Goal: Task Accomplishment & Management: Manage account settings

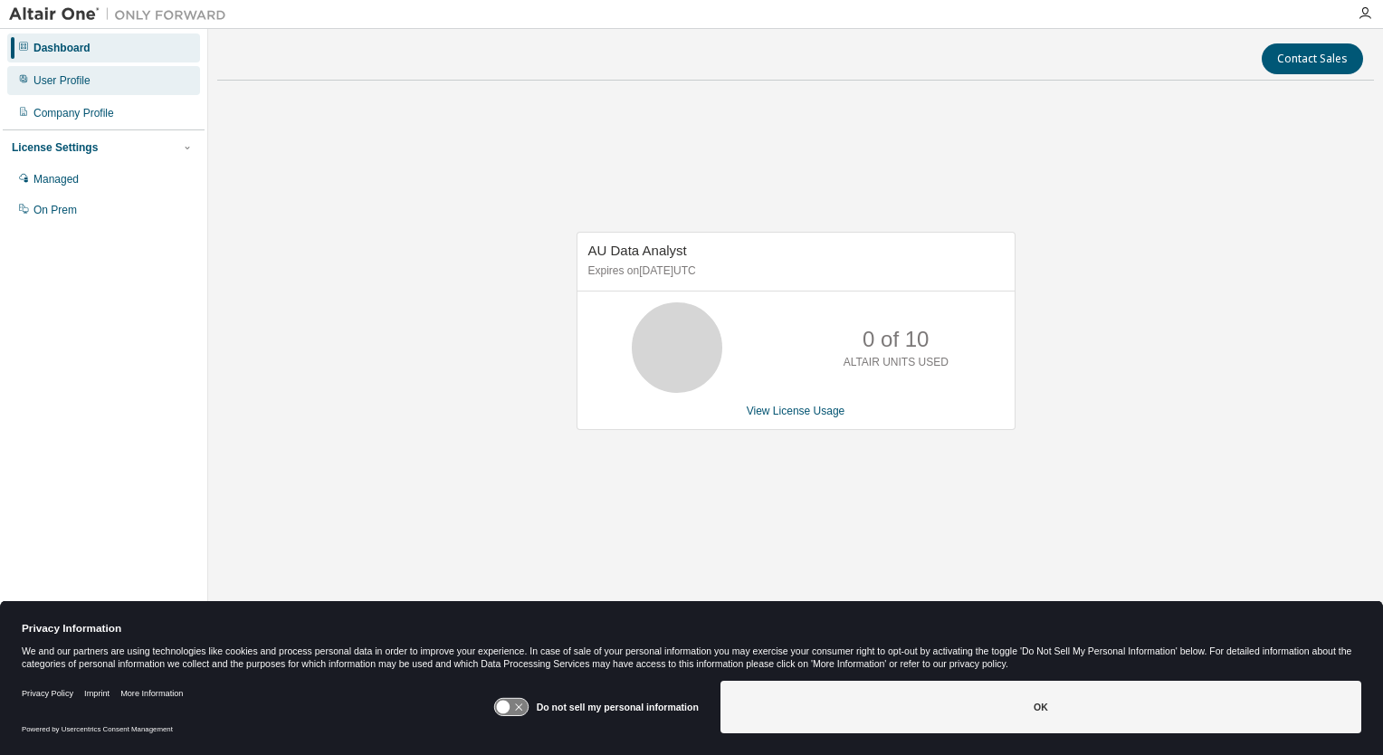
click at [89, 86] on div "User Profile" at bounding box center [103, 80] width 193 height 29
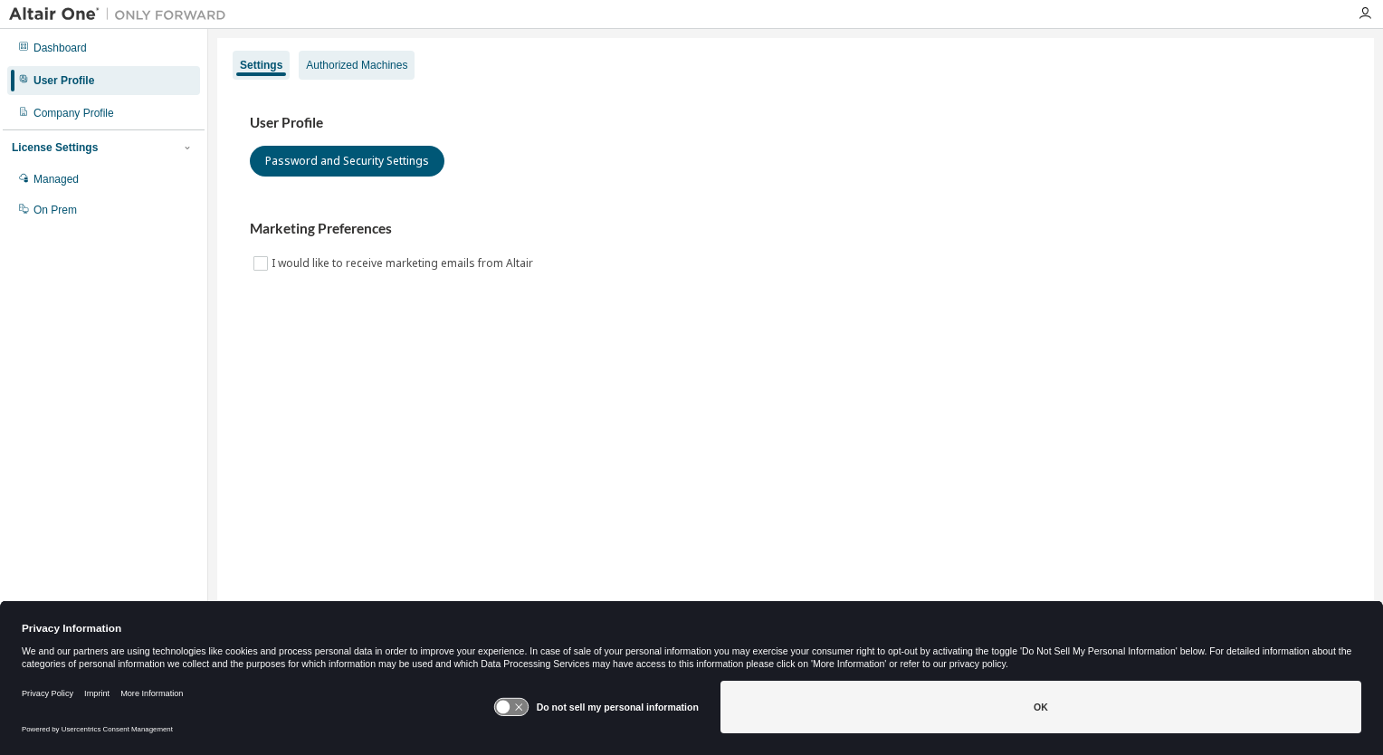
click at [355, 76] on div "Authorized Machines" at bounding box center [357, 65] width 116 height 29
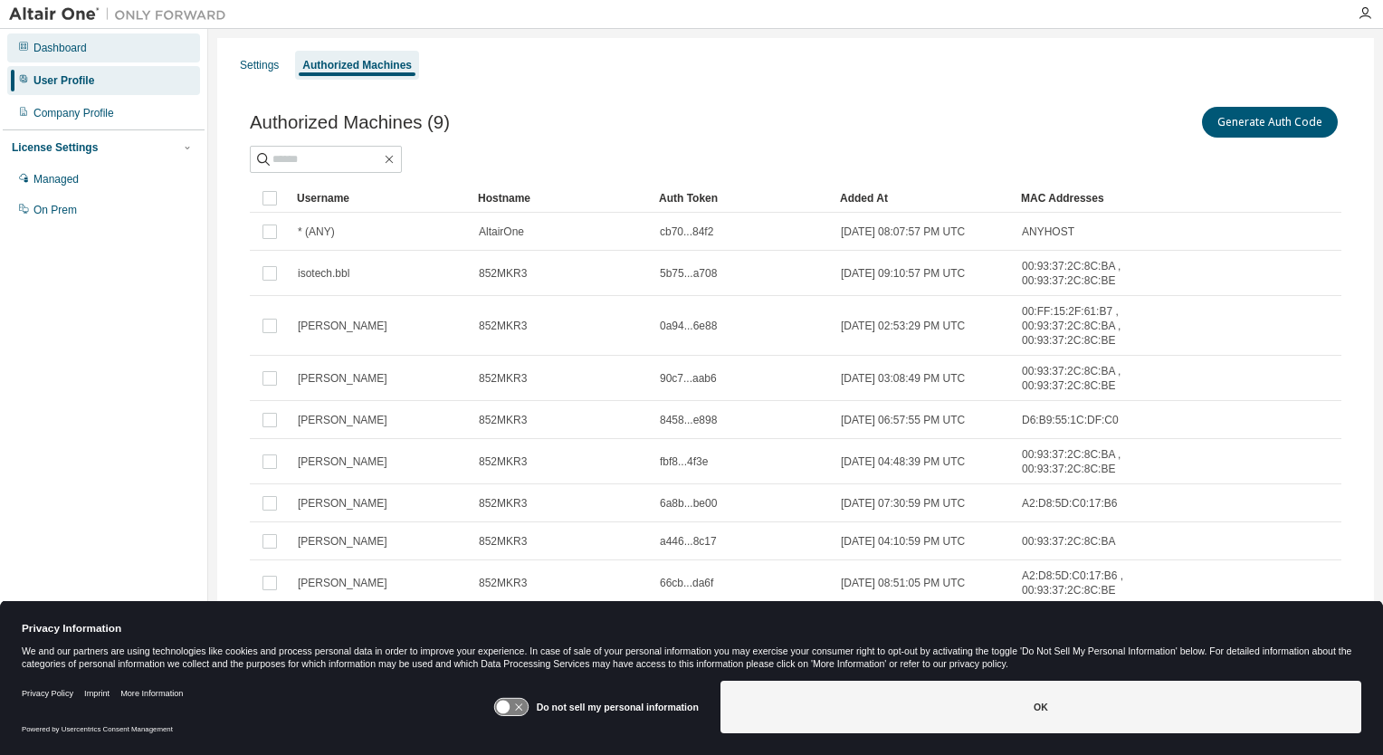
click at [69, 43] on div "Dashboard" at bounding box center [59, 48] width 53 height 14
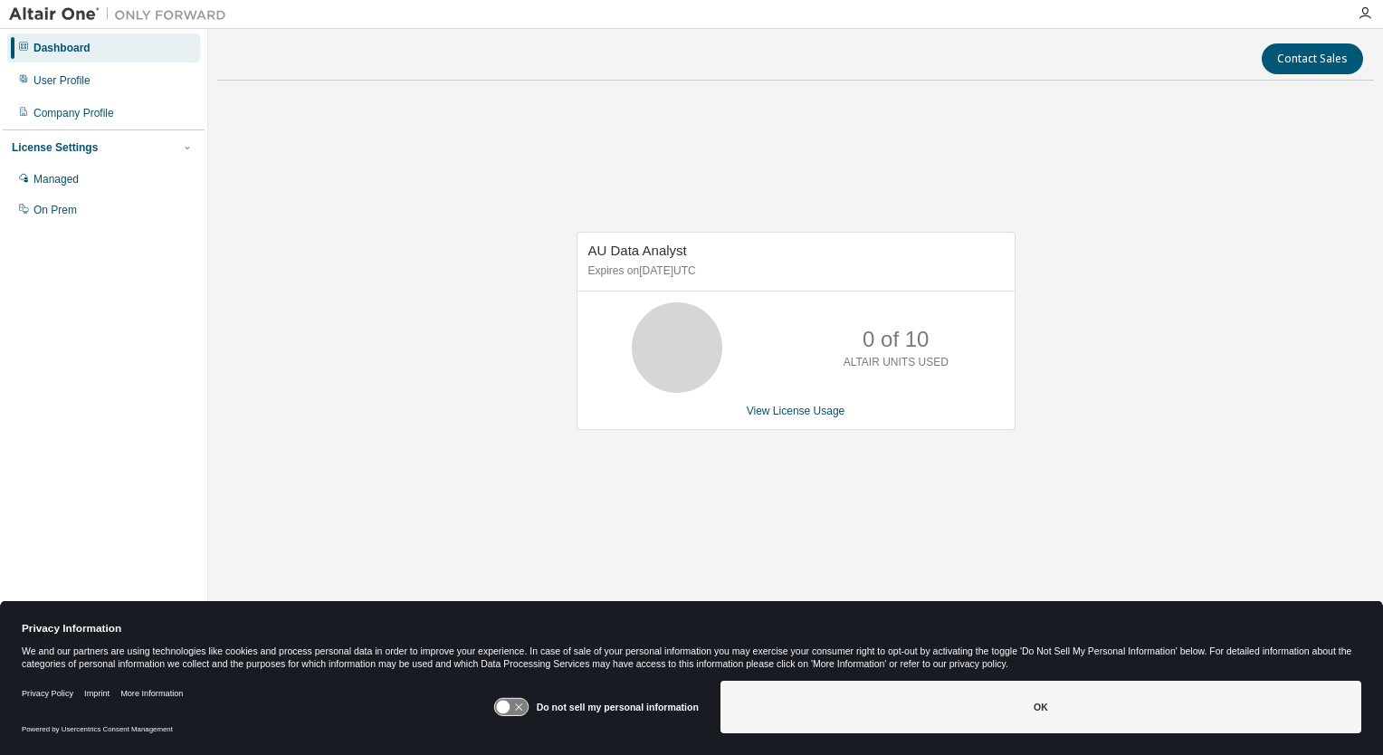
click at [57, 16] on img at bounding box center [122, 14] width 226 height 18
click at [1362, 18] on icon "button" at bounding box center [1365, 13] width 14 height 14
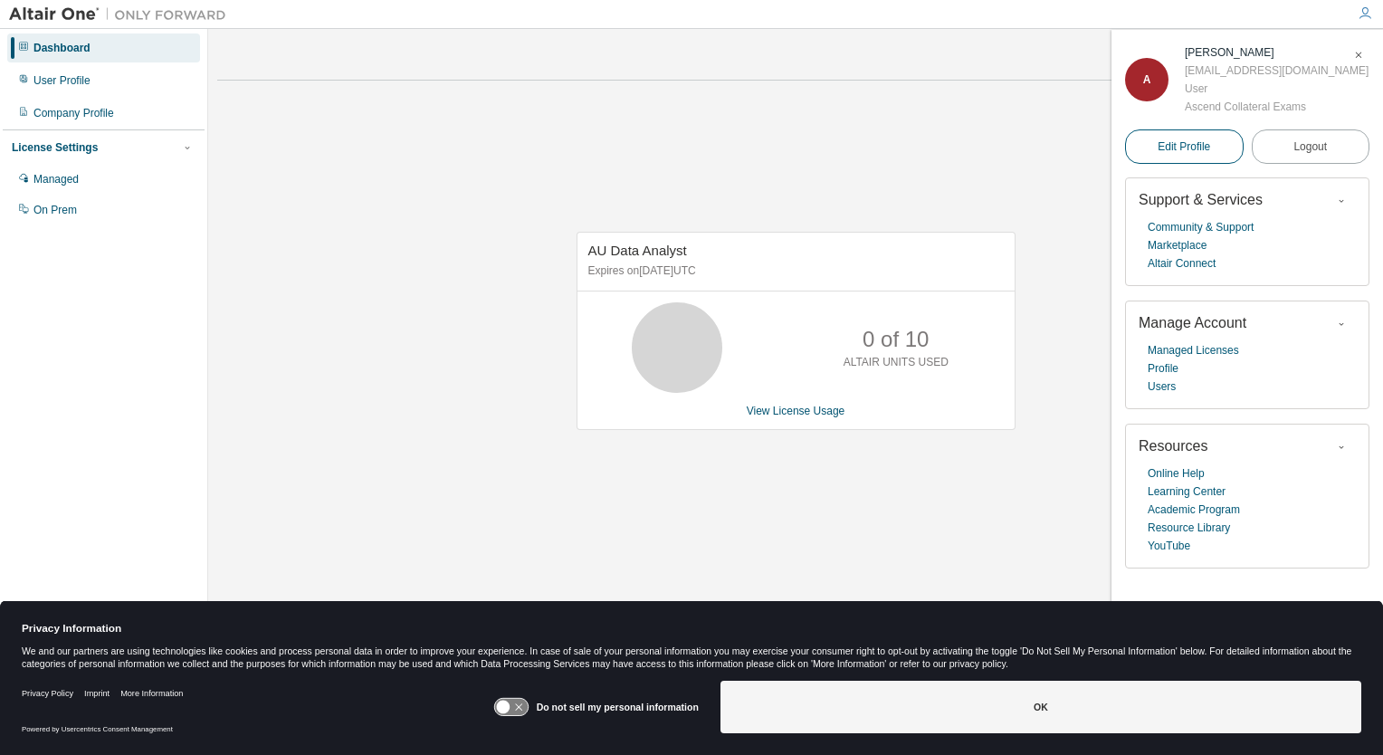
click at [1196, 154] on span "Edit Profile" at bounding box center [1184, 147] width 53 height 18
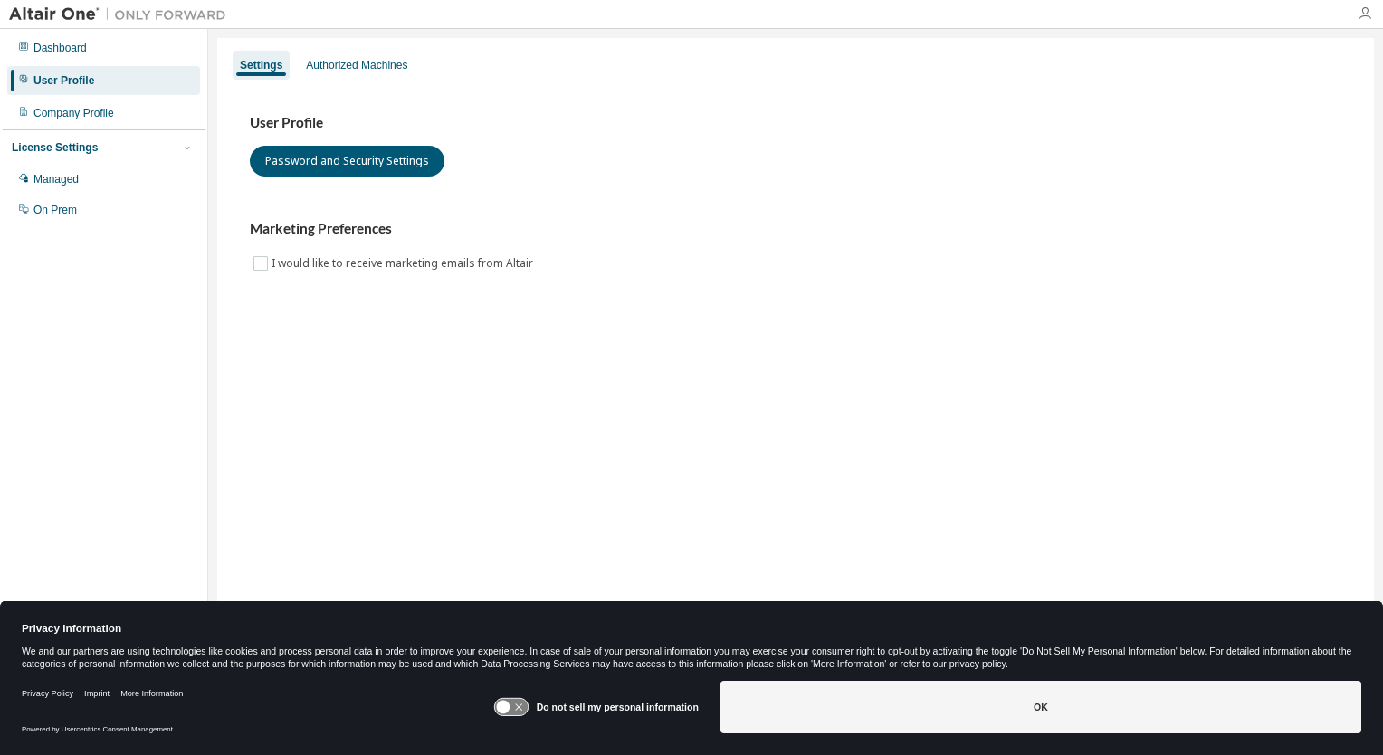
click at [1358, 12] on icon "button" at bounding box center [1365, 13] width 14 height 14
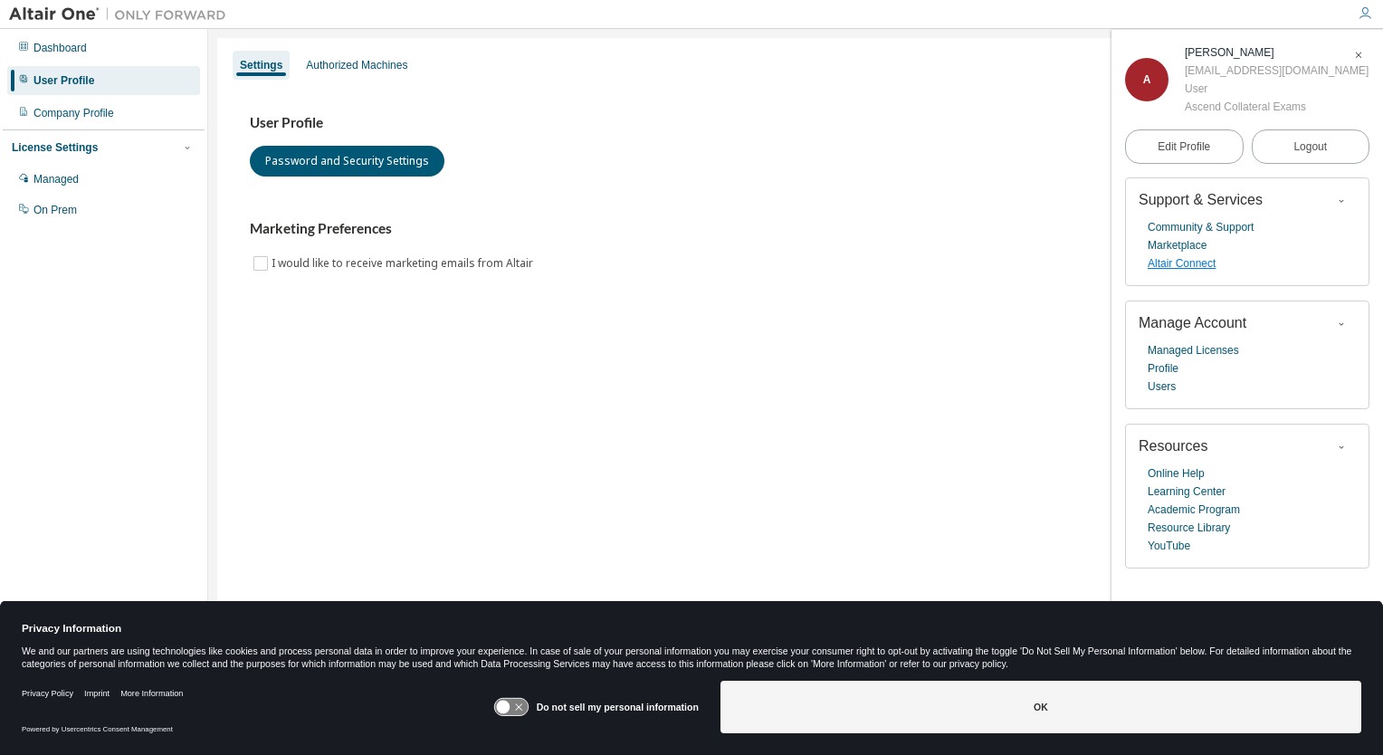
click at [1202, 266] on link "Altair Connect" at bounding box center [1182, 263] width 68 height 18
click at [1198, 244] on link "Marketplace" at bounding box center [1177, 245] width 59 height 18
